Goal: Task Accomplishment & Management: Use online tool/utility

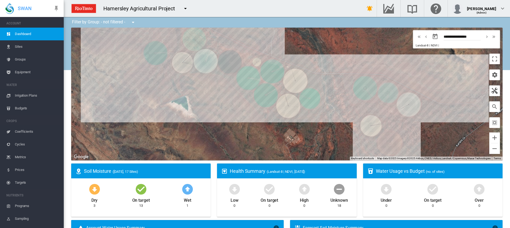
click at [31, 96] on span "Irrigation Plans" at bounding box center [37, 95] width 45 height 13
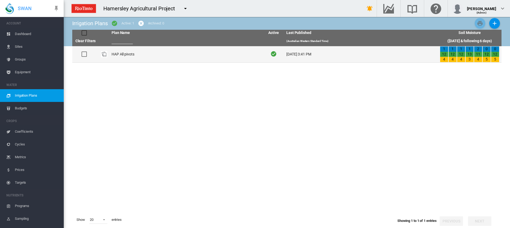
click at [125, 56] on td "HAP All pivots" at bounding box center [187, 54] width 154 height 16
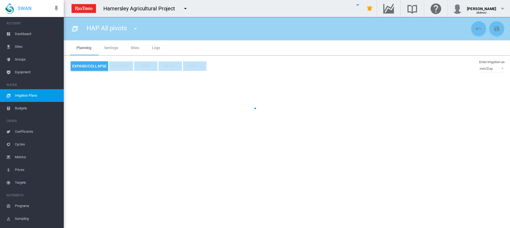
type input "**********"
type input "*"
type input "*****"
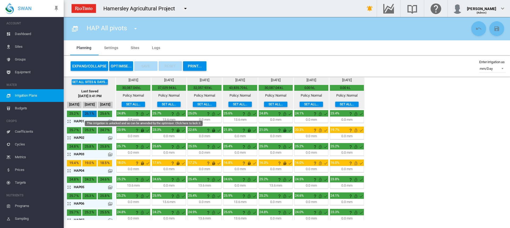
click at [142, 116] on md-icon "This irrigation is unlocked and so can be amended by the optimiser. Click here …" at bounding box center [142, 114] width 6 height 6
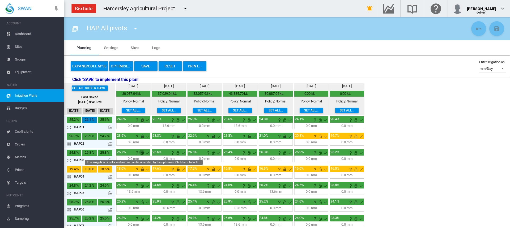
click at [142, 154] on md-icon "This irrigation is unlocked and so can be amended by the optimiser. Click here …" at bounding box center [142, 153] width 6 height 6
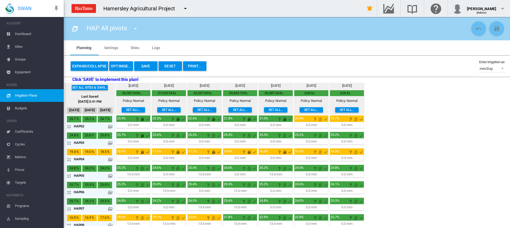
scroll to position [27, 0]
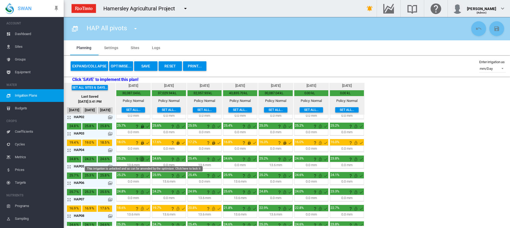
click at [142, 157] on md-icon "This irrigation is unlocked and so can be amended by the optimiser. Click here …" at bounding box center [142, 159] width 6 height 6
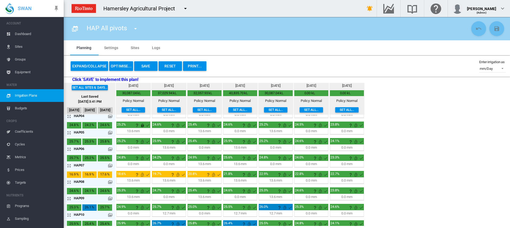
scroll to position [80, 0]
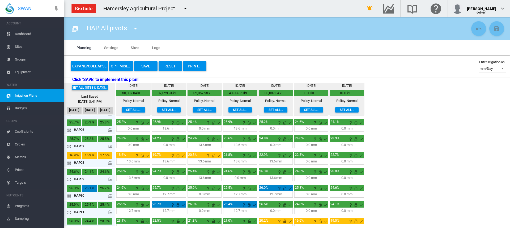
click at [141, 125] on div "0.0 mm 00:00 H:M 0 %" at bounding box center [133, 128] width 34 height 6
click at [143, 121] on md-icon "This irrigation is unlocked and so can be amended by the optimiser. Click here …" at bounding box center [142, 123] width 6 height 6
click at [142, 139] on md-icon "This irrigation is unlocked and so can be amended by the optimiser. Click here …" at bounding box center [142, 139] width 6 height 6
click at [142, 157] on md-icon "This irrigation is unlocked and so can be amended by the optimiser. Click here …" at bounding box center [142, 156] width 6 height 6
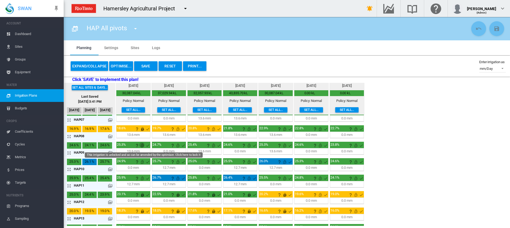
click at [143, 145] on md-icon "This irrigation is unlocked and so can be amended by the optimiser. Click here …" at bounding box center [142, 145] width 6 height 6
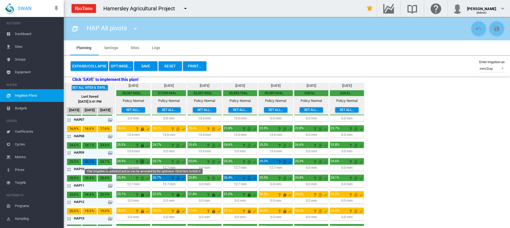
click at [142, 162] on md-icon "This irrigation is unlocked and so can be amended by the optimiser. Click here …" at bounding box center [142, 162] width 6 height 6
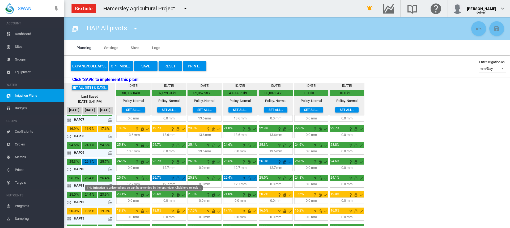
click at [141, 179] on md-icon "This irrigation is unlocked and so can be amended by the optimiser. Click here …" at bounding box center [142, 178] width 6 height 6
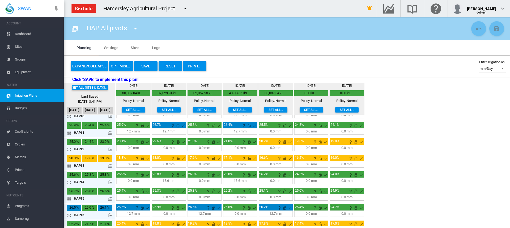
scroll to position [159, 0]
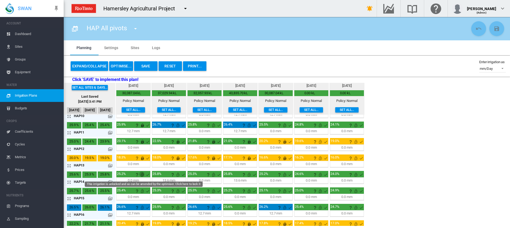
click at [142, 176] on md-icon "This irrigation is unlocked and so can be amended by the optimiser. Click here …" at bounding box center [142, 175] width 6 height 6
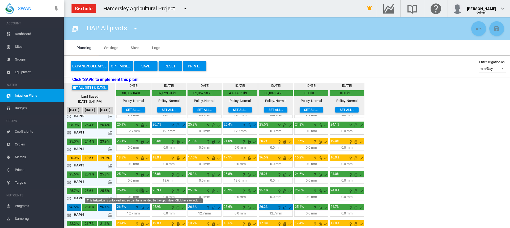
click at [142, 192] on md-icon "This irrigation is unlocked and so can be amended by the optimiser. Click here …" at bounding box center [142, 191] width 6 height 6
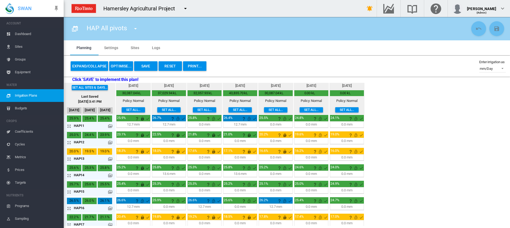
scroll to position [170, 0]
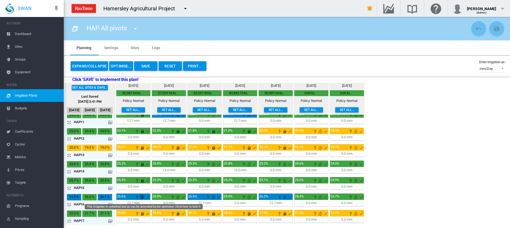
click at [142, 199] on md-icon "This irrigation is unlocked and so can be amended by the optimiser. Click here …" at bounding box center [142, 197] width 6 height 6
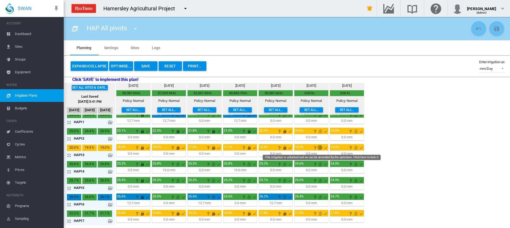
click at [321, 148] on md-icon "This irrigation is unlocked and so can be amended by the optimiser. Click here …" at bounding box center [320, 148] width 6 height 6
click at [355, 149] on md-icon "This irrigation is unlocked and so can be amended by the optimiser. Click here …" at bounding box center [356, 148] width 6 height 6
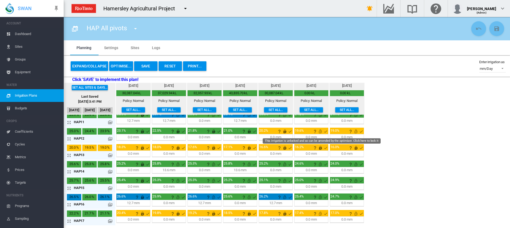
click at [321, 132] on md-icon "This irrigation is unlocked and so can be amended by the optimiser. Click here …" at bounding box center [320, 131] width 6 height 6
click at [357, 132] on md-icon "This irrigation is unlocked and so can be amended by the optimiser. Click here …" at bounding box center [356, 131] width 6 height 6
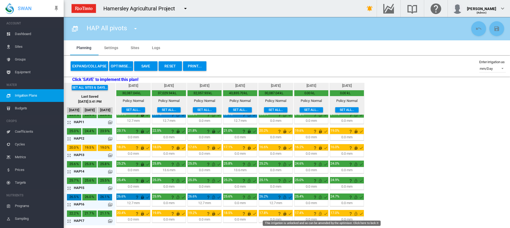
click at [321, 213] on md-icon "This irrigation is unlocked and so can be amended by the optimiser. Click here …" at bounding box center [320, 214] width 6 height 6
click at [356, 214] on md-icon "This irrigation is unlocked and so can be amended by the optimiser. Click here …" at bounding box center [356, 214] width 6 height 6
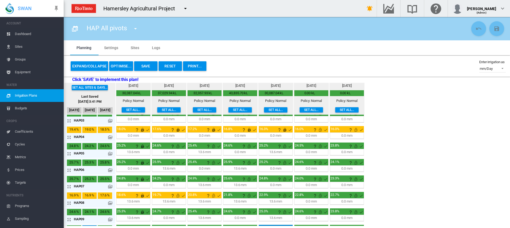
scroll to position [37, 0]
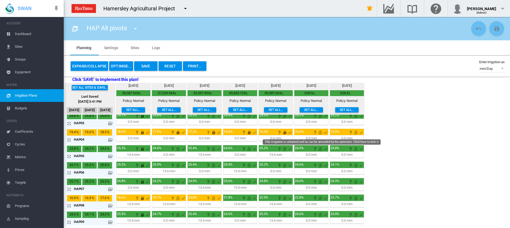
click at [321, 132] on md-icon "This irrigation is unlocked and so can be amended by the optimiser. Click here …" at bounding box center [320, 132] width 6 height 6
click at [357, 134] on md-icon "This irrigation is unlocked and so can be amended by the optimiser. Click here …" at bounding box center [356, 132] width 6 height 6
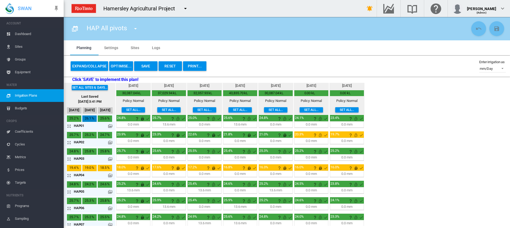
scroll to position [0, 0]
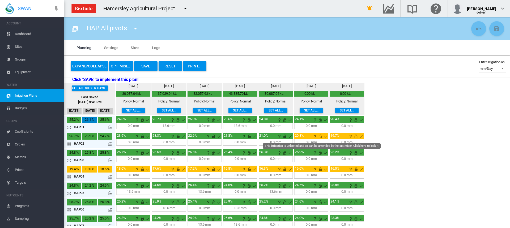
click at [321, 137] on md-icon "This irrigation is unlocked and so can be amended by the optimiser. Click here …" at bounding box center [320, 136] width 6 height 6
click at [356, 137] on md-icon "This irrigation is unlocked and so can be amended by the optimiser. Click here …" at bounding box center [356, 136] width 6 height 6
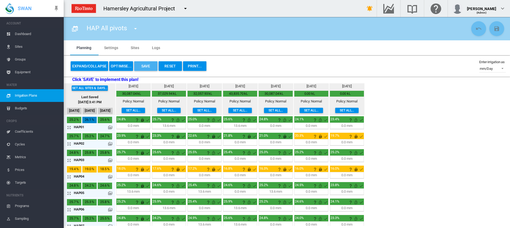
click at [143, 68] on button "Save" at bounding box center [145, 66] width 23 height 10
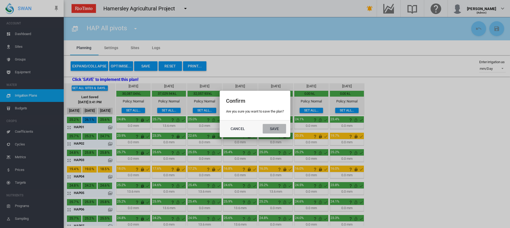
drag, startPoint x: 274, startPoint y: 131, endPoint x: 273, endPoint y: 127, distance: 4.4
click at [274, 131] on button "Save" at bounding box center [274, 129] width 23 height 10
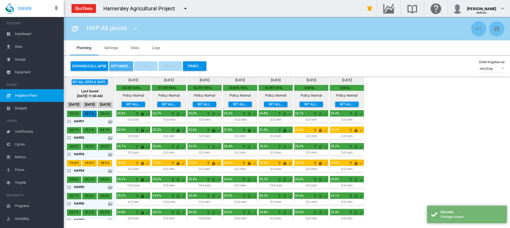
click at [118, 64] on button "OPTIMISE..." at bounding box center [121, 66] width 24 height 10
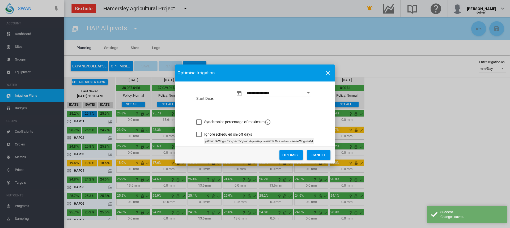
click at [292, 158] on button "Optimise" at bounding box center [291, 155] width 23 height 10
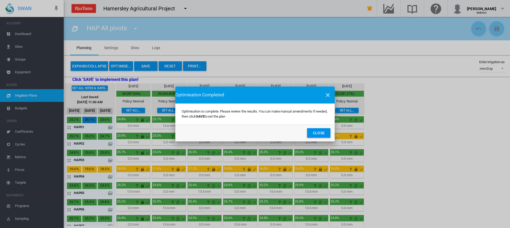
click at [317, 135] on button "Close" at bounding box center [318, 133] width 23 height 10
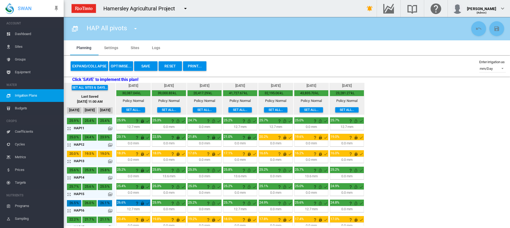
scroll to position [170, 0]
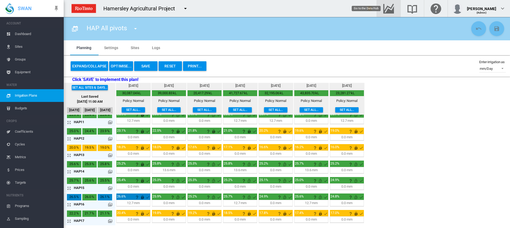
click at [395, 10] on md-icon "Go to the Data Hub" at bounding box center [389, 8] width 13 height 6
click at [170, 151] on div "0.0 mm 00:00 H:M 0 %" at bounding box center [169, 154] width 34 height 6
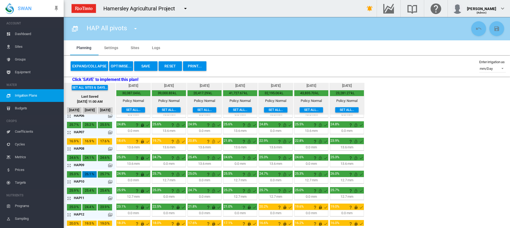
scroll to position [117, 0]
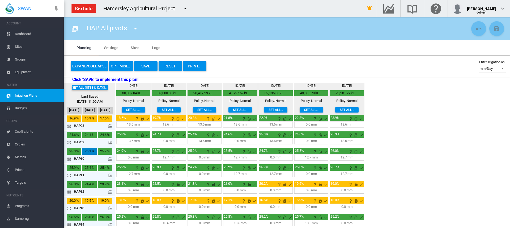
click at [68, 126] on md-icon "icon-arrow-expand" at bounding box center [70, 126] width 6 height 6
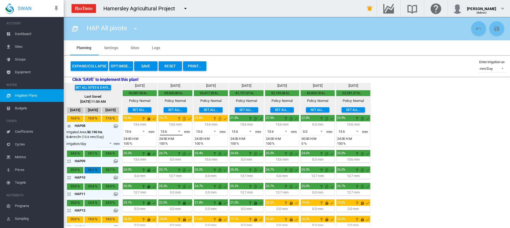
click at [181, 131] on span at bounding box center [178, 131] width 6 height 5
click at [172, 124] on md-option "0.0" at bounding box center [174, 118] width 36 height 13
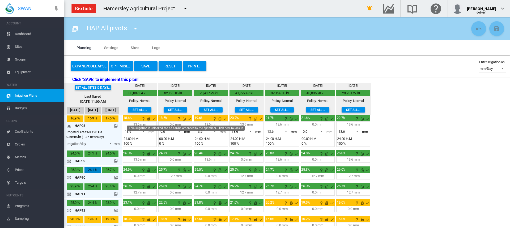
click at [184, 120] on md-icon "This irrigation is unlocked and so can be amended by the optimiser. Click here …" at bounding box center [184, 119] width 6 height 6
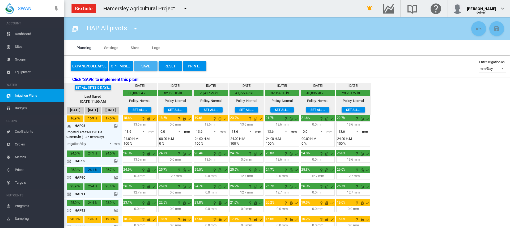
click at [141, 65] on button "Save" at bounding box center [145, 66] width 23 height 10
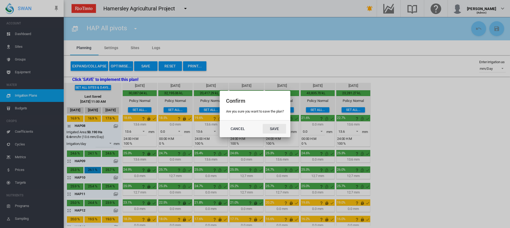
click at [278, 130] on button "Save" at bounding box center [274, 129] width 23 height 10
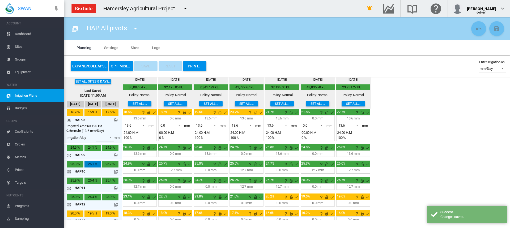
click at [118, 64] on button "OPTIMISE..." at bounding box center [121, 66] width 24 height 10
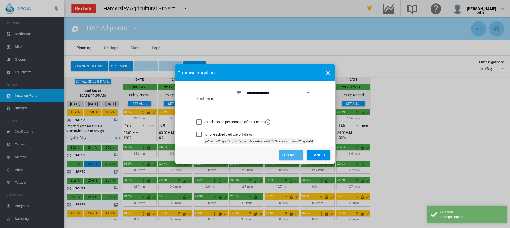
click at [282, 153] on button "Optimise" at bounding box center [291, 155] width 23 height 10
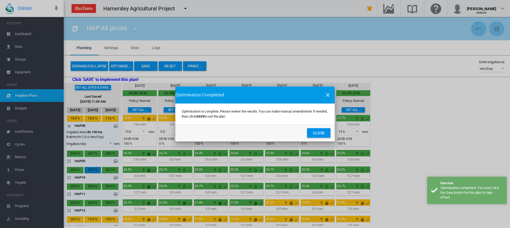
click at [316, 135] on button "Close" at bounding box center [318, 133] width 23 height 10
